Goal: Task Accomplishment & Management: Manage account settings

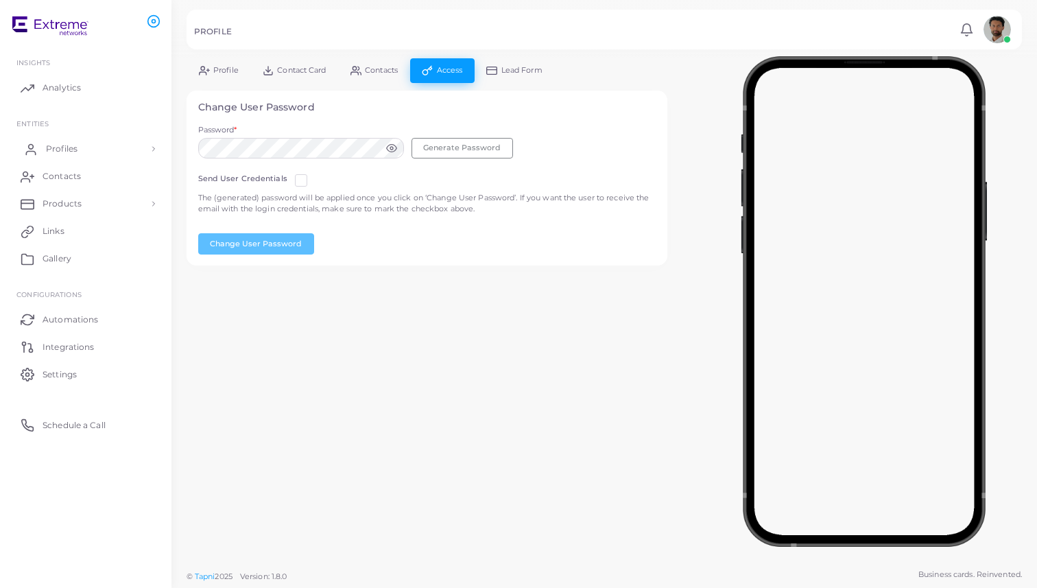
click at [88, 150] on link "Profiles" at bounding box center [85, 148] width 151 height 27
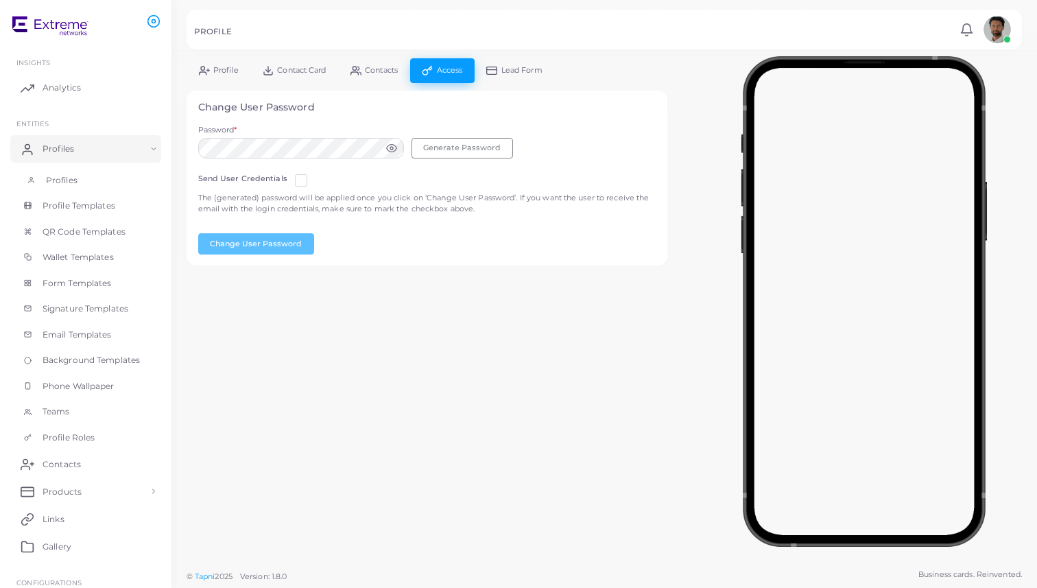
click at [90, 180] on link "Profiles" at bounding box center [85, 180] width 151 height 26
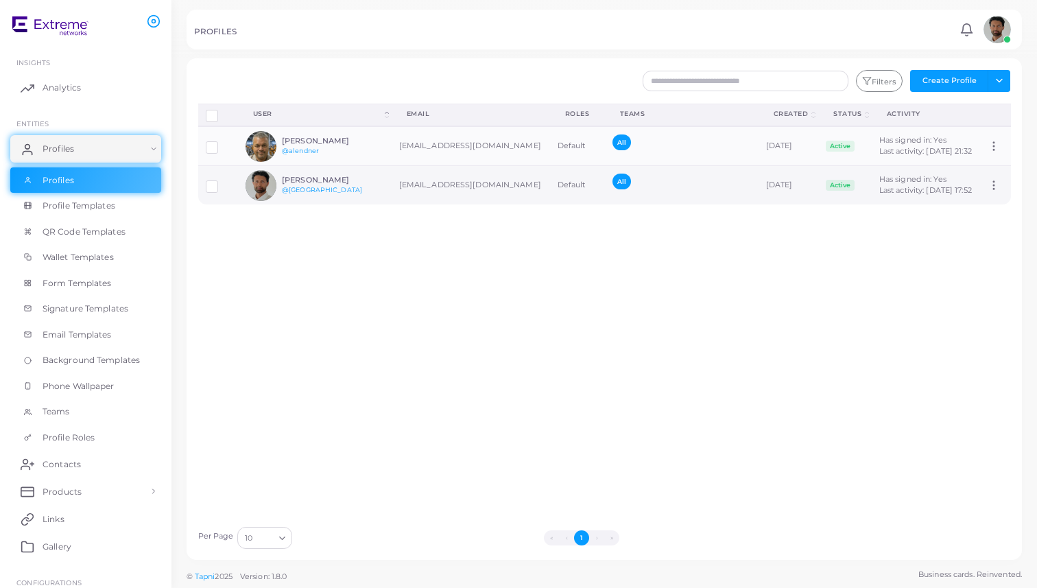
click at [359, 185] on h6 "[PERSON_NAME]" at bounding box center [332, 180] width 101 height 9
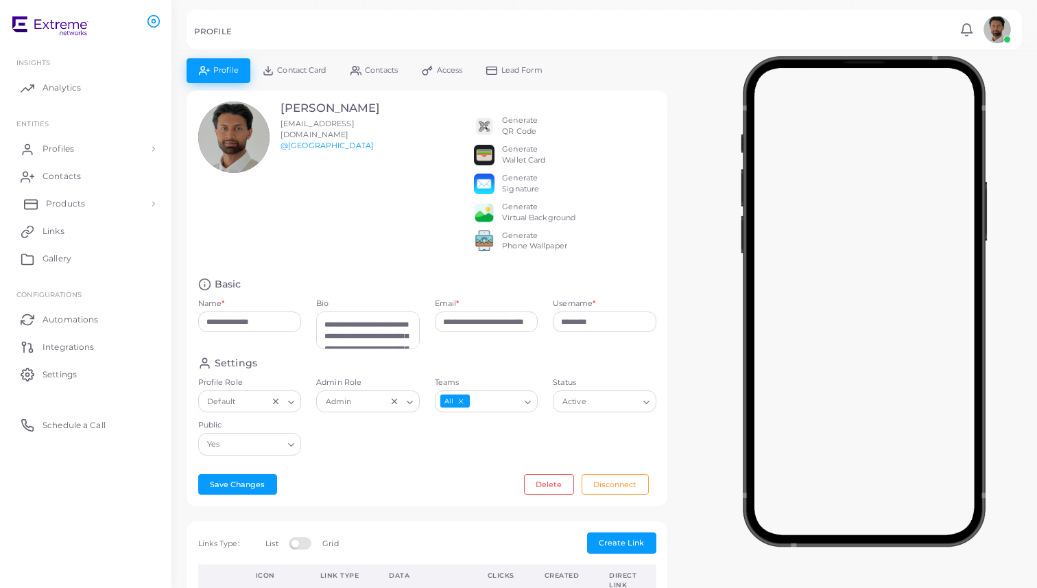
click at [88, 198] on link "Products" at bounding box center [85, 203] width 151 height 27
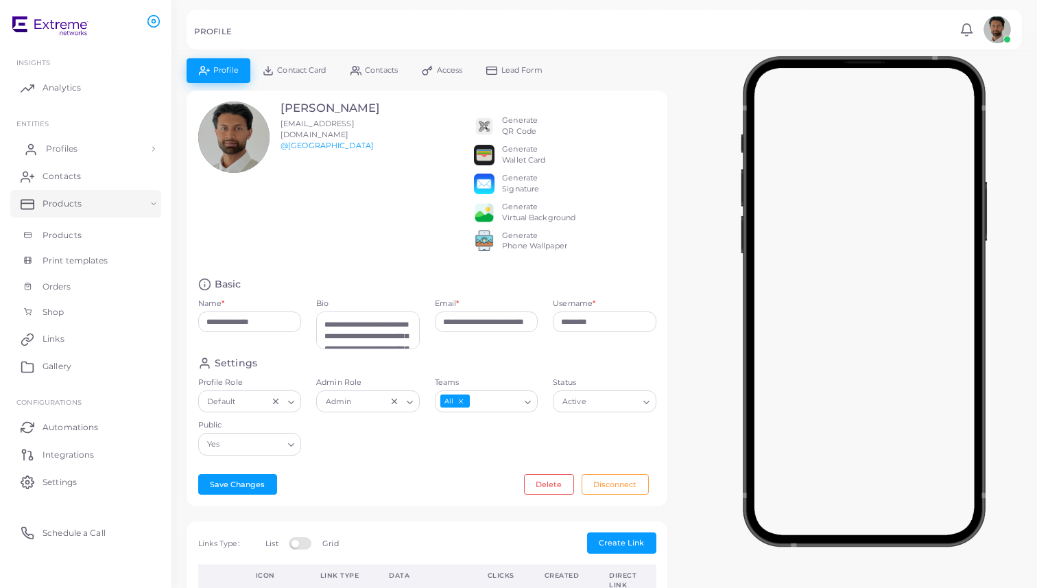
click at [106, 135] on link "Profiles" at bounding box center [85, 148] width 151 height 27
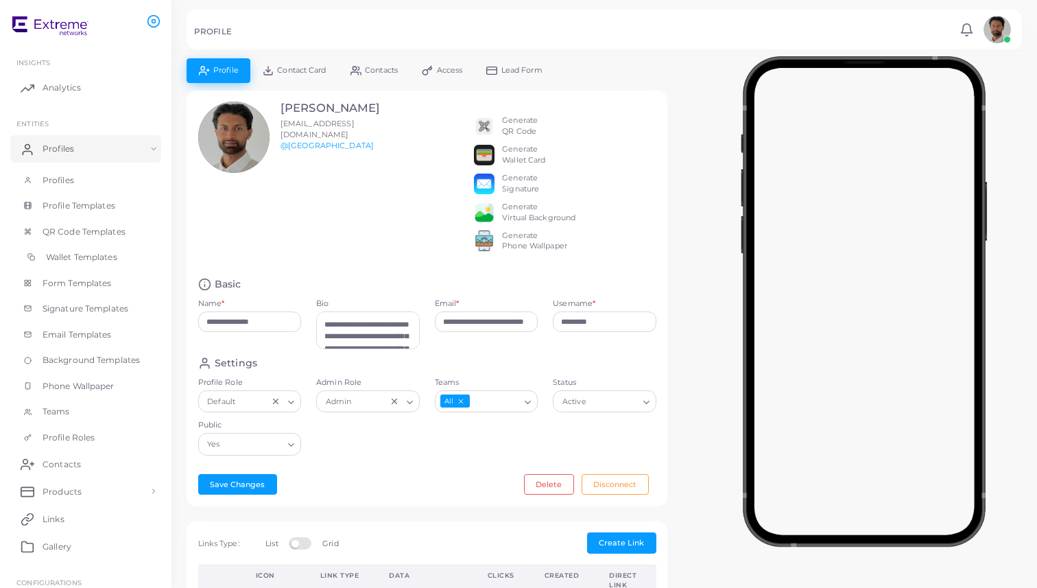
click at [97, 255] on span "Wallet Templates" at bounding box center [81, 257] width 71 height 12
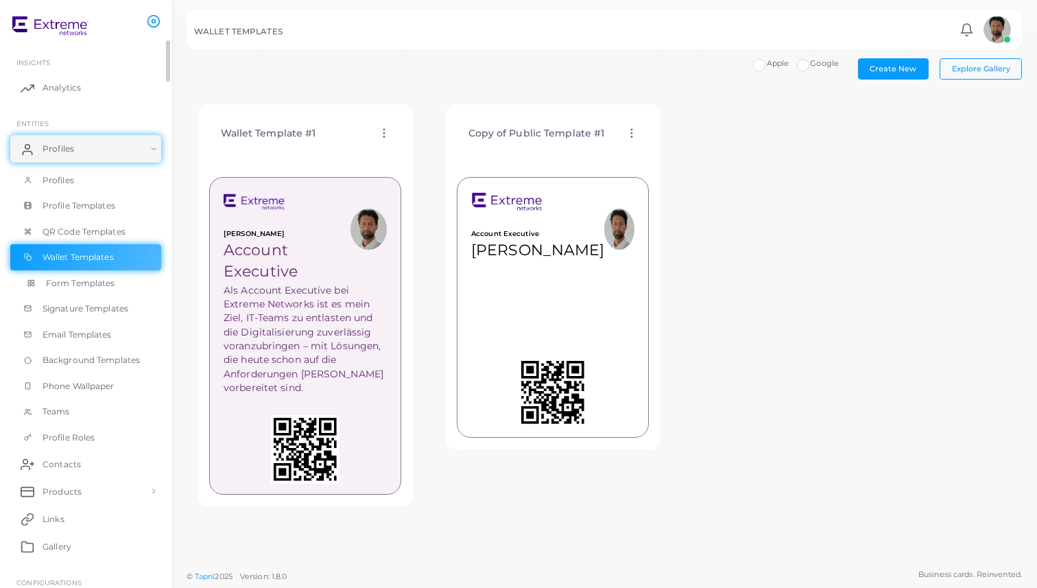
click at [49, 284] on span "Form Templates" at bounding box center [80, 283] width 69 height 12
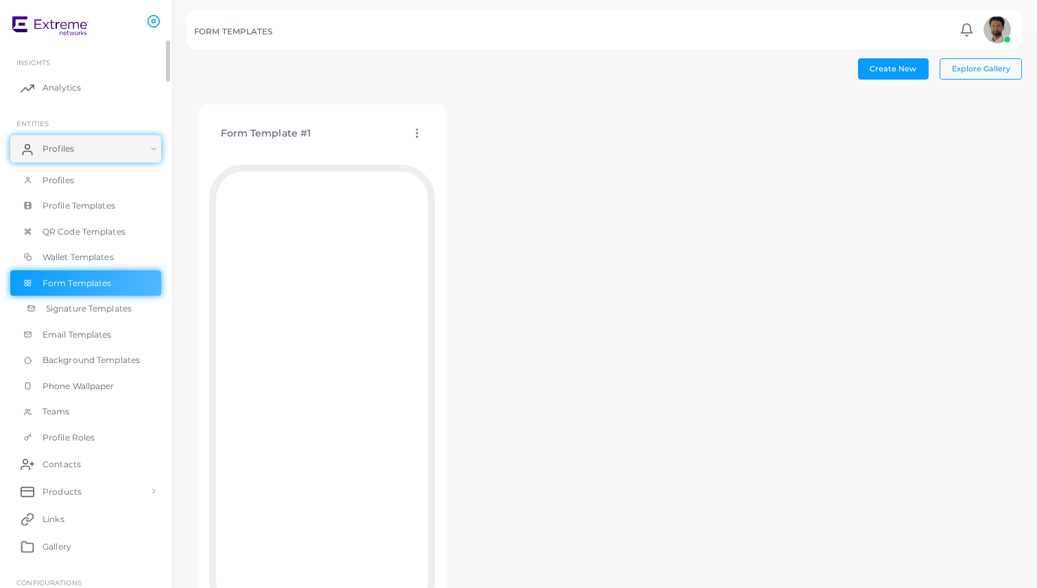
click at [97, 308] on span "Signature Templates" at bounding box center [89, 309] width 86 height 12
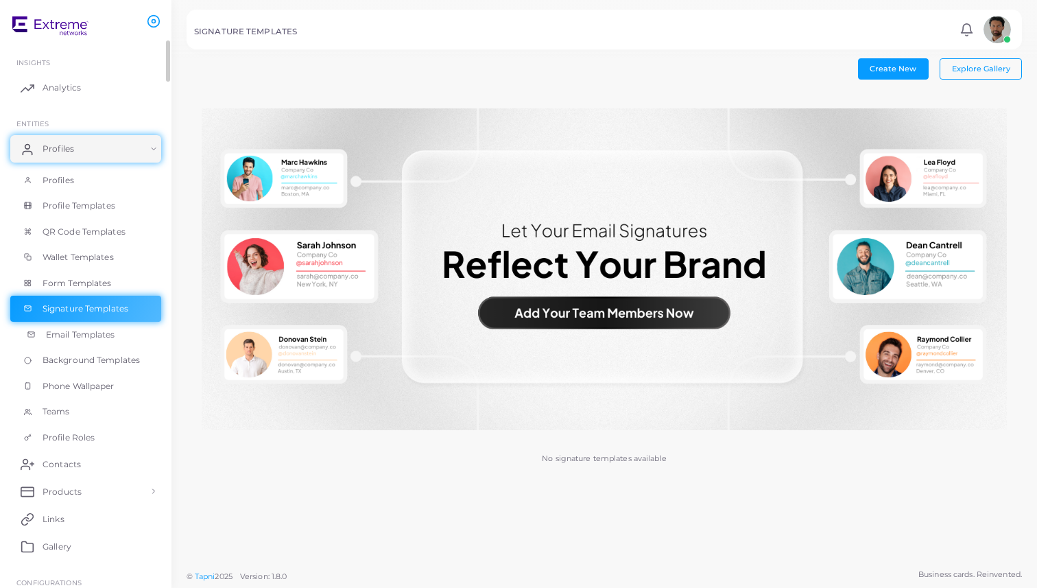
click at [98, 336] on span "Email Templates" at bounding box center [80, 335] width 69 height 12
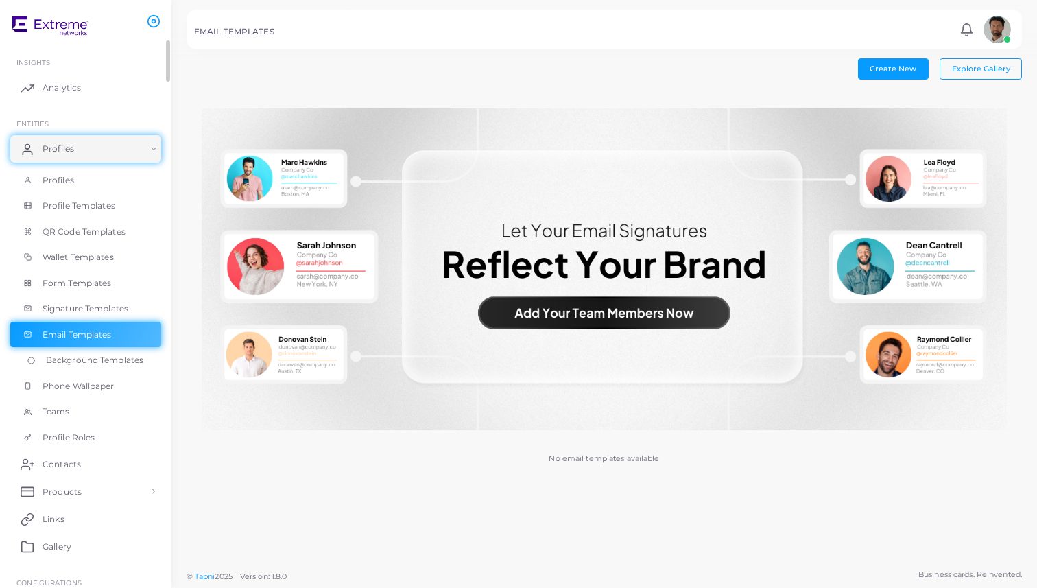
click at [100, 359] on span "Background Templates" at bounding box center [94, 360] width 97 height 12
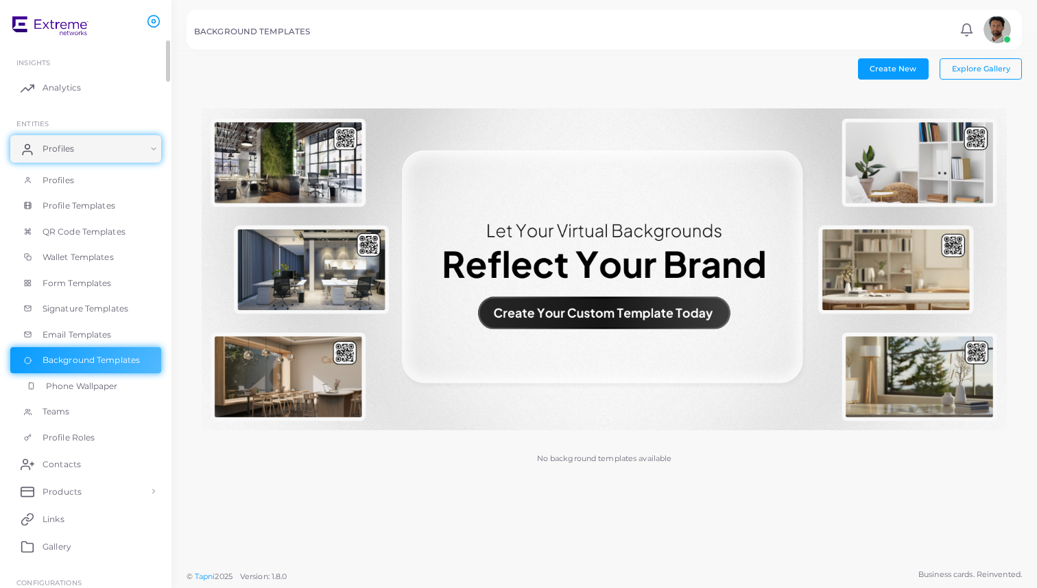
click at [103, 377] on link "Phone Wallpaper" at bounding box center [85, 386] width 151 height 26
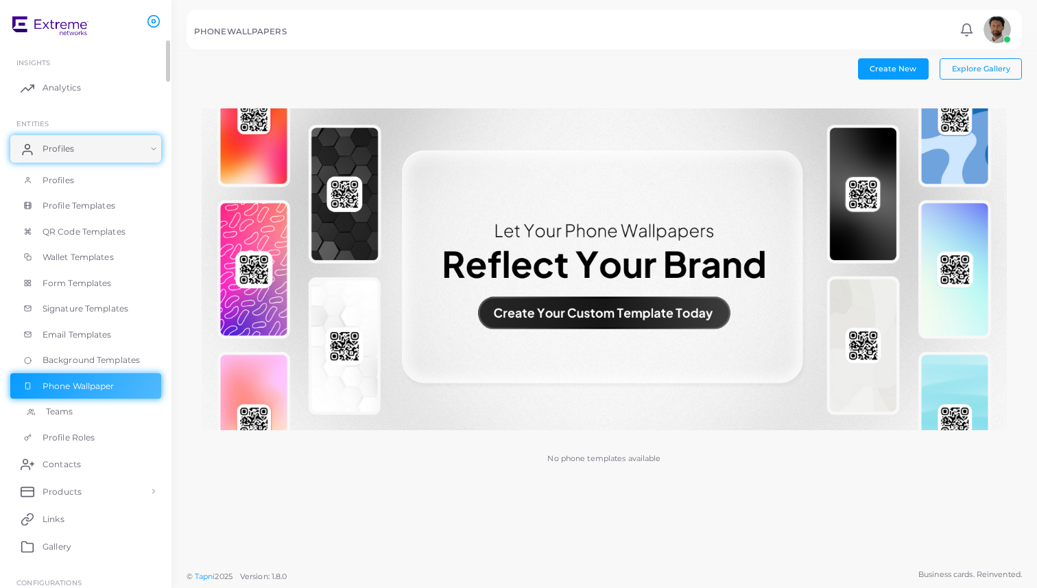
click at [84, 407] on link "Teams" at bounding box center [85, 412] width 151 height 26
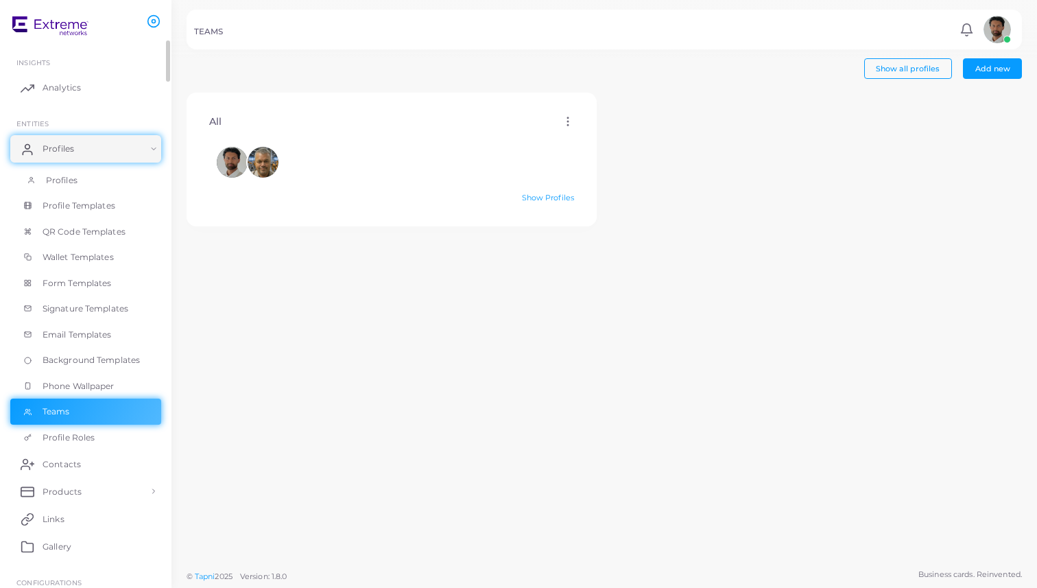
click at [106, 178] on link "Profiles" at bounding box center [85, 180] width 151 height 26
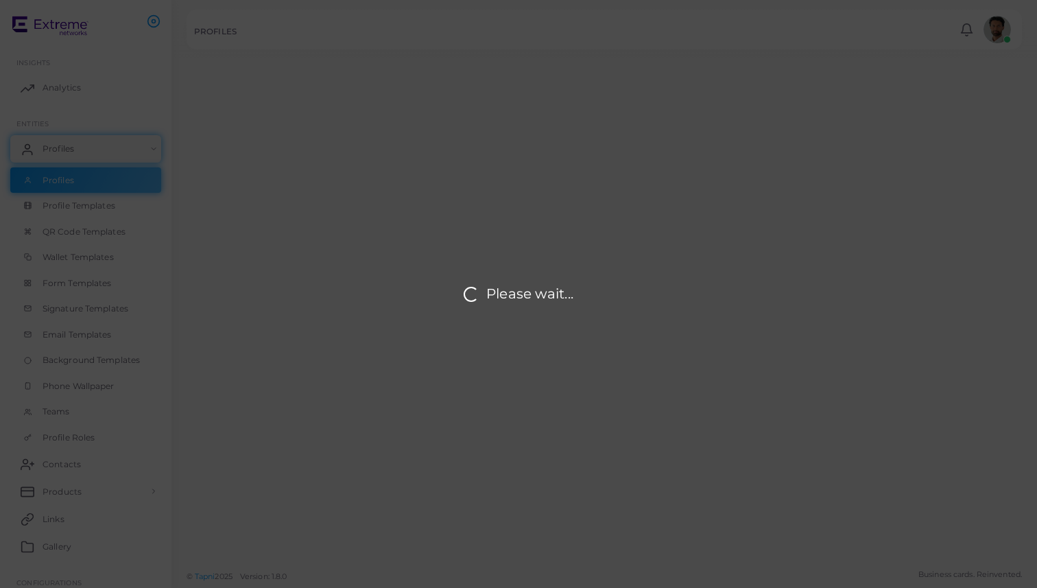
click at [126, 145] on div "Please wait..." at bounding box center [518, 294] width 1037 height 588
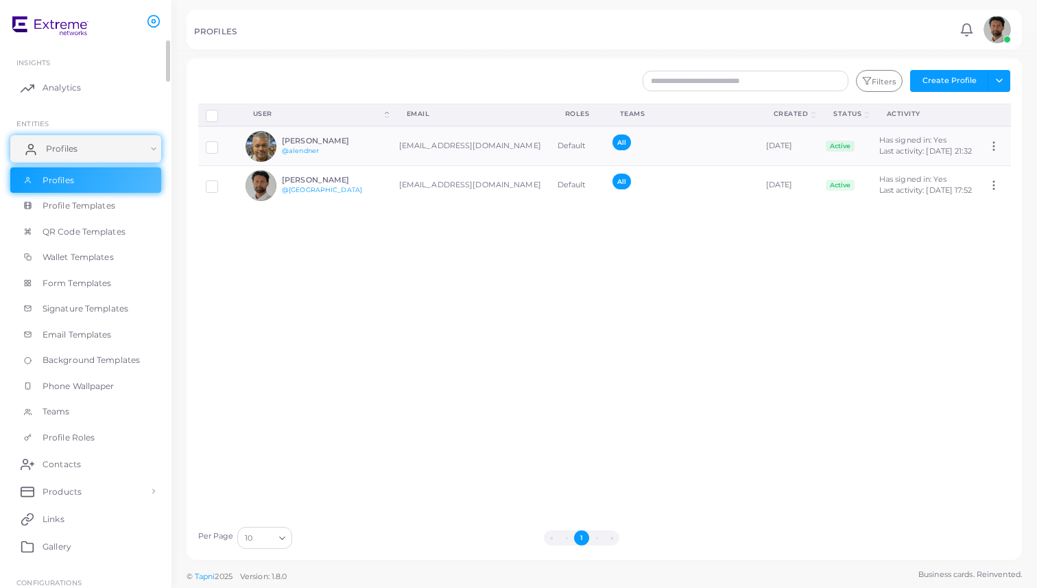
click at [137, 156] on link "Profiles" at bounding box center [85, 148] width 151 height 27
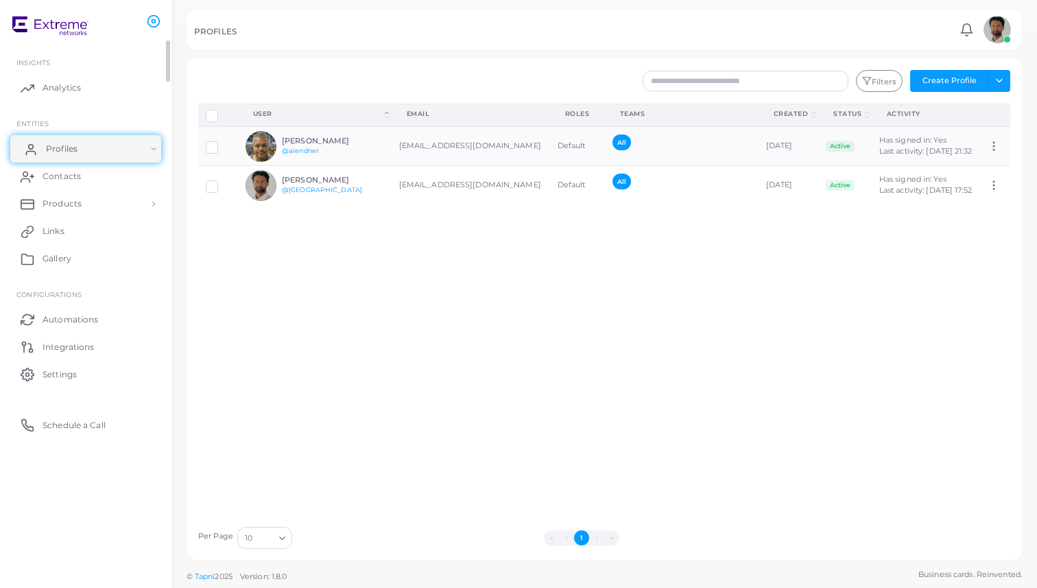
click at [137, 156] on link "Profiles" at bounding box center [85, 148] width 151 height 27
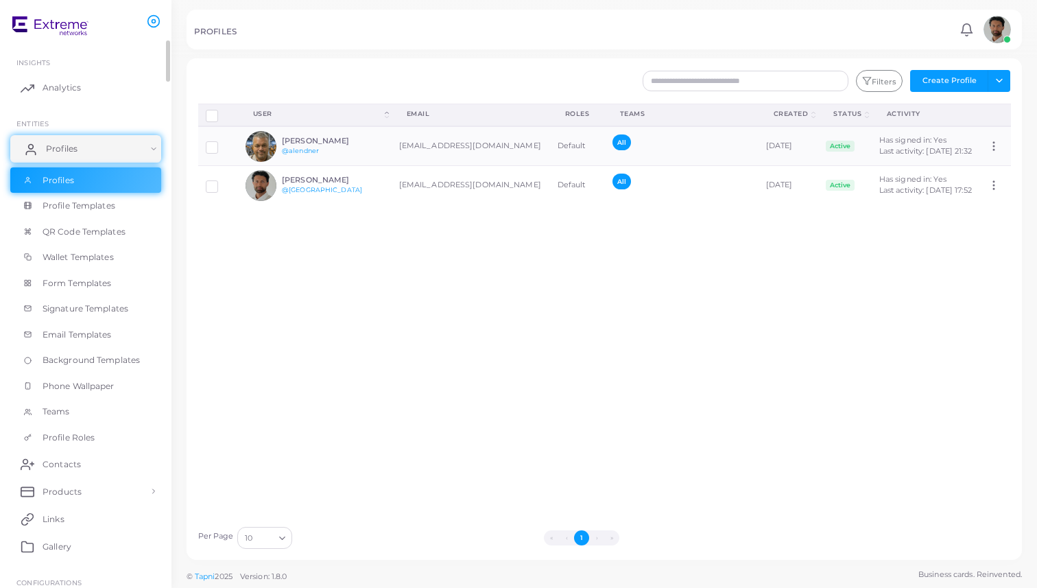
click at [147, 155] on link "Profiles" at bounding box center [85, 148] width 151 height 27
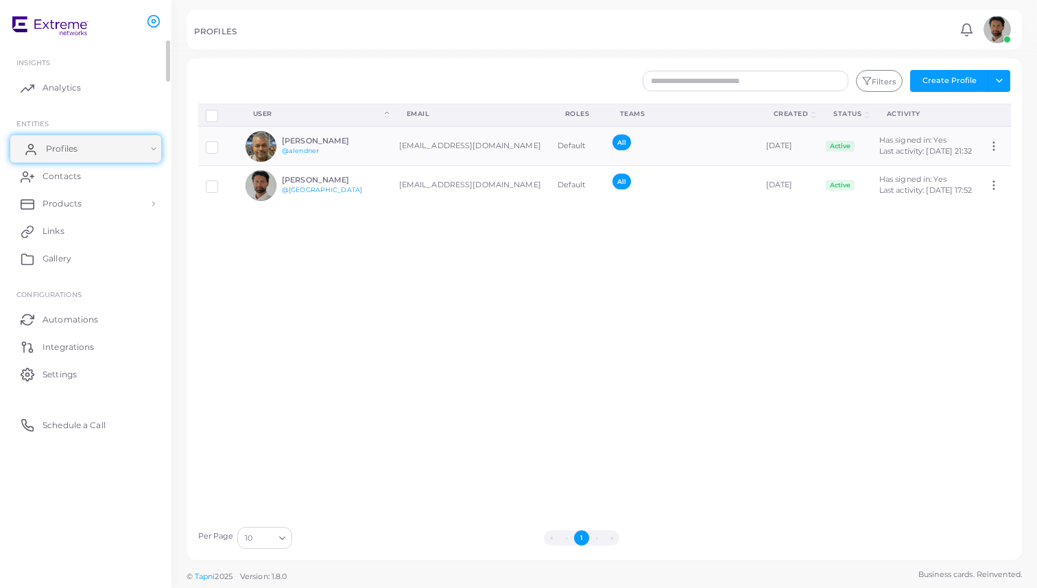
click at [141, 159] on link "Profiles" at bounding box center [85, 148] width 151 height 27
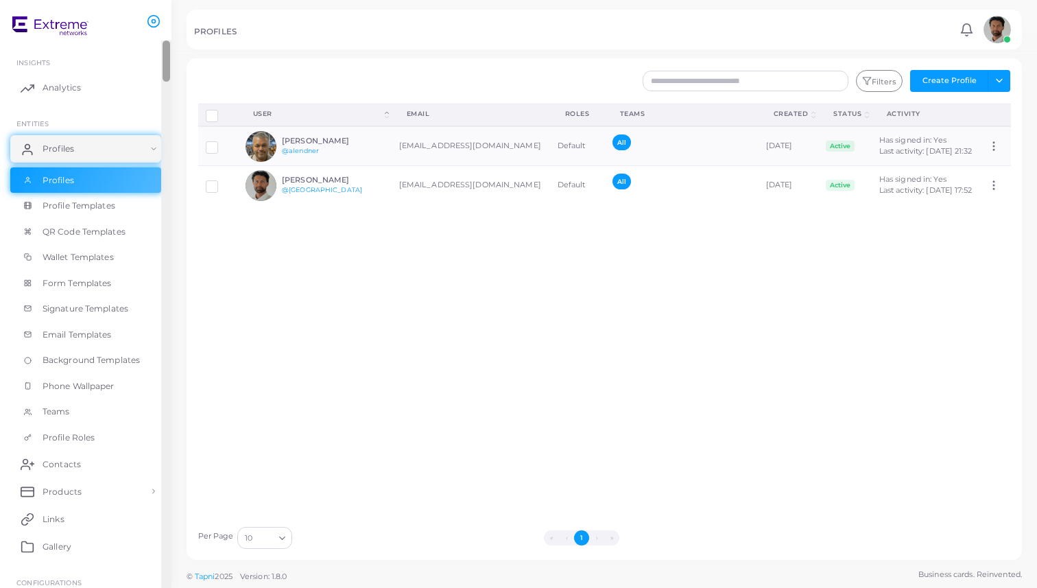
scroll to position [137, 0]
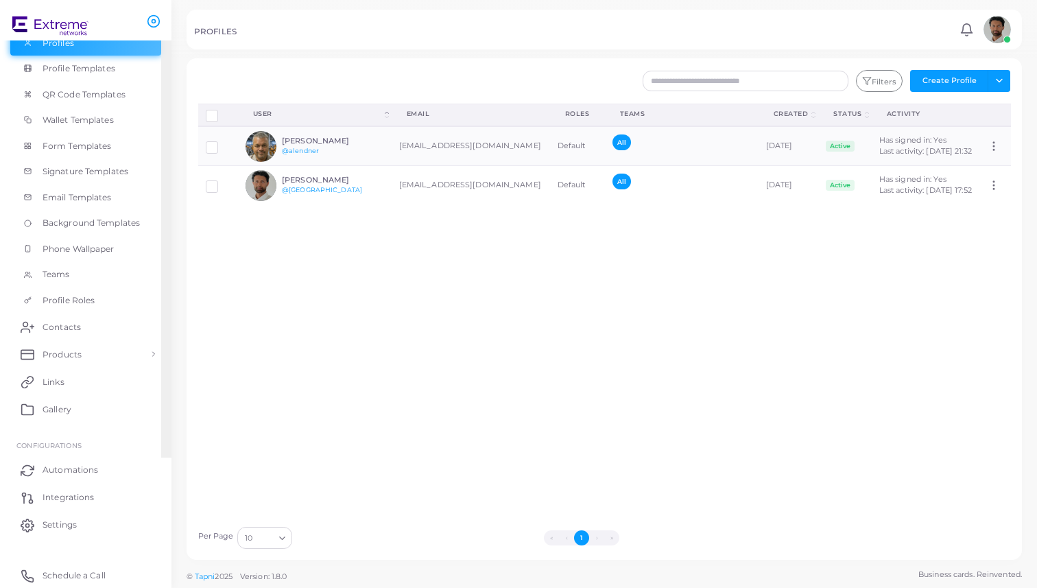
click at [163, 150] on div at bounding box center [166, 180] width 10 height 554
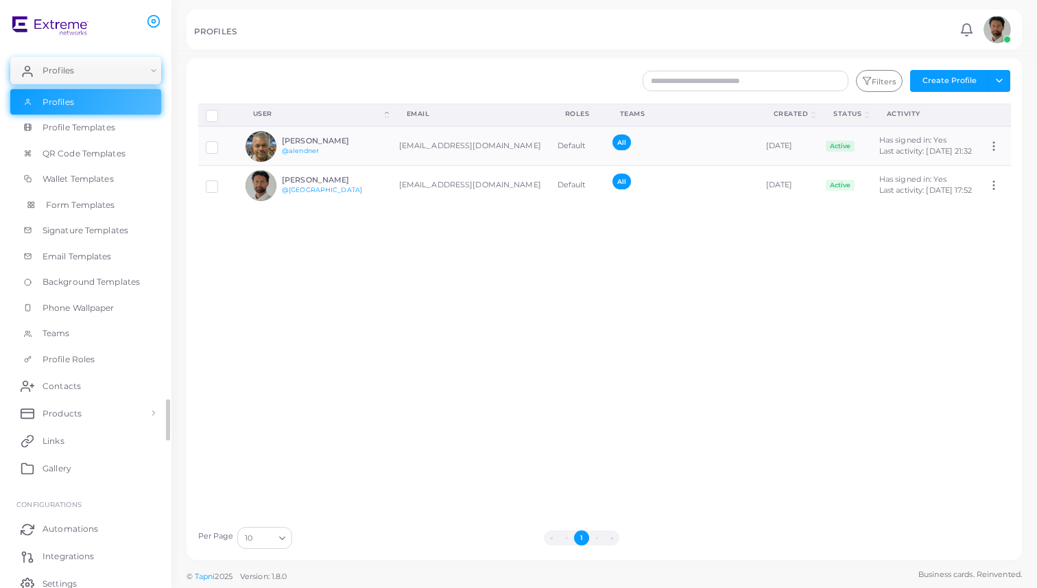
scroll to position [0, 0]
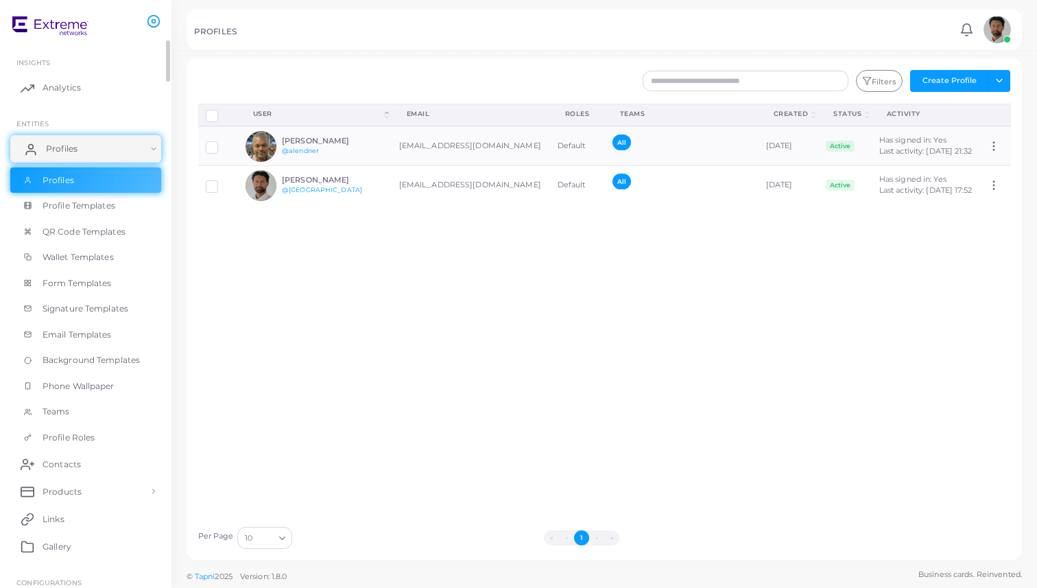
click at [150, 138] on link "Profiles" at bounding box center [85, 148] width 151 height 27
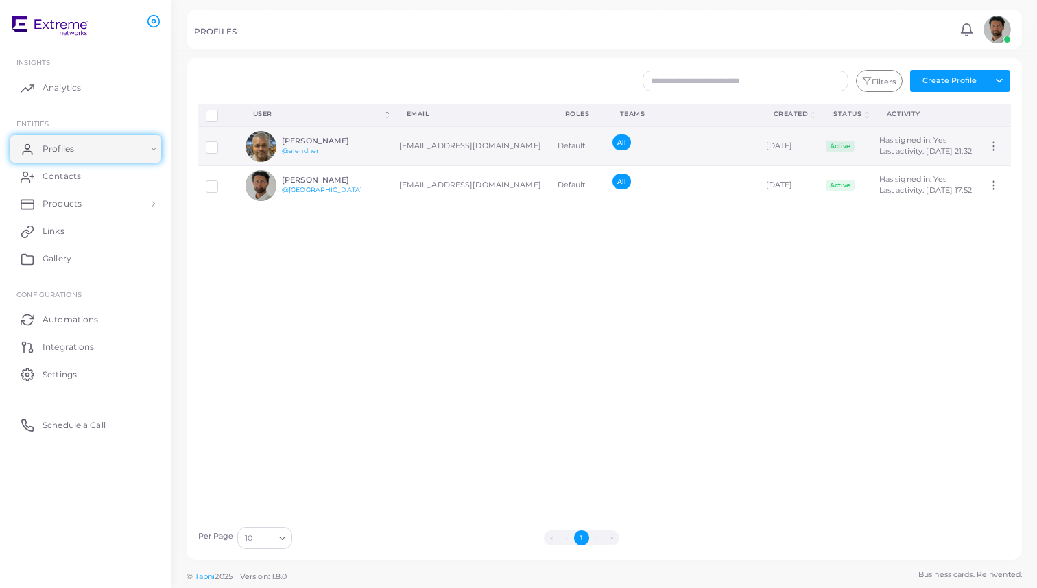
click at [409, 166] on td "[EMAIL_ADDRESS][DOMAIN_NAME]" at bounding box center [471, 146] width 158 height 40
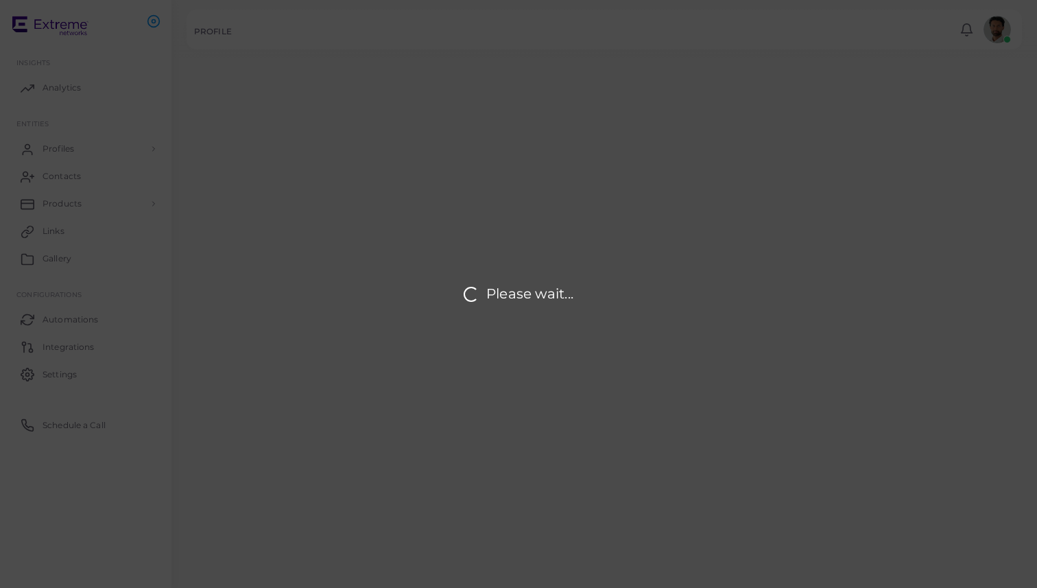
type input "**********"
type input "********"
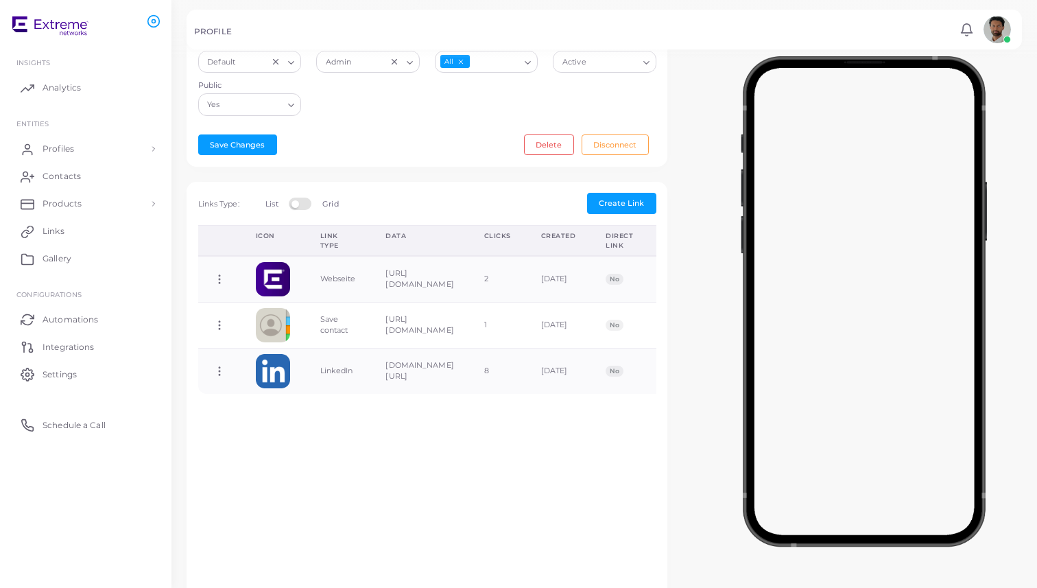
scroll to position [386, 0]
